Goal: Find specific fact: Find specific fact

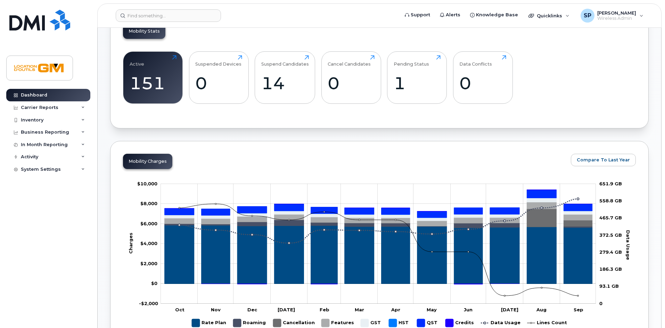
scroll to position [208, 0]
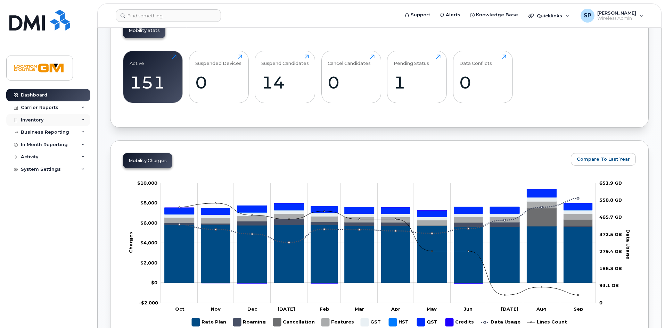
click at [31, 116] on div "Inventory" at bounding box center [48, 120] width 84 height 13
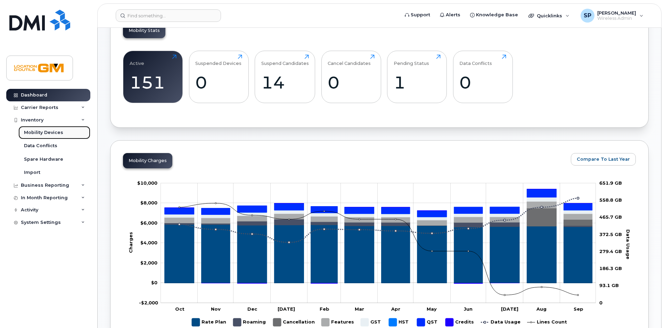
click at [38, 128] on link "Mobility Devices" at bounding box center [54, 132] width 72 height 13
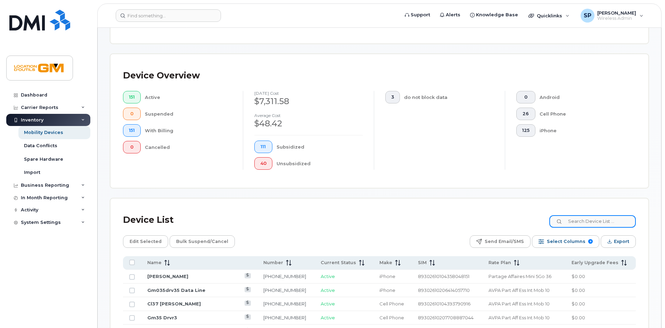
click at [582, 220] on input at bounding box center [592, 221] width 86 height 13
type input "[PERSON_NAME]"
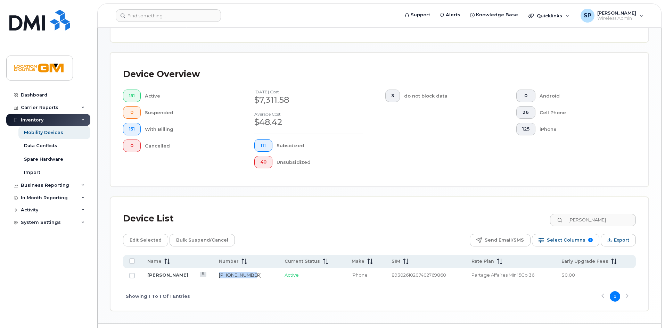
drag, startPoint x: 254, startPoint y: 268, endPoint x: 219, endPoint y: 268, distance: 35.1
click at [219, 268] on td "[PHONE_NUMBER]" at bounding box center [246, 275] width 66 height 14
copy link "[PHONE_NUMBER]"
